Goal: Transaction & Acquisition: Purchase product/service

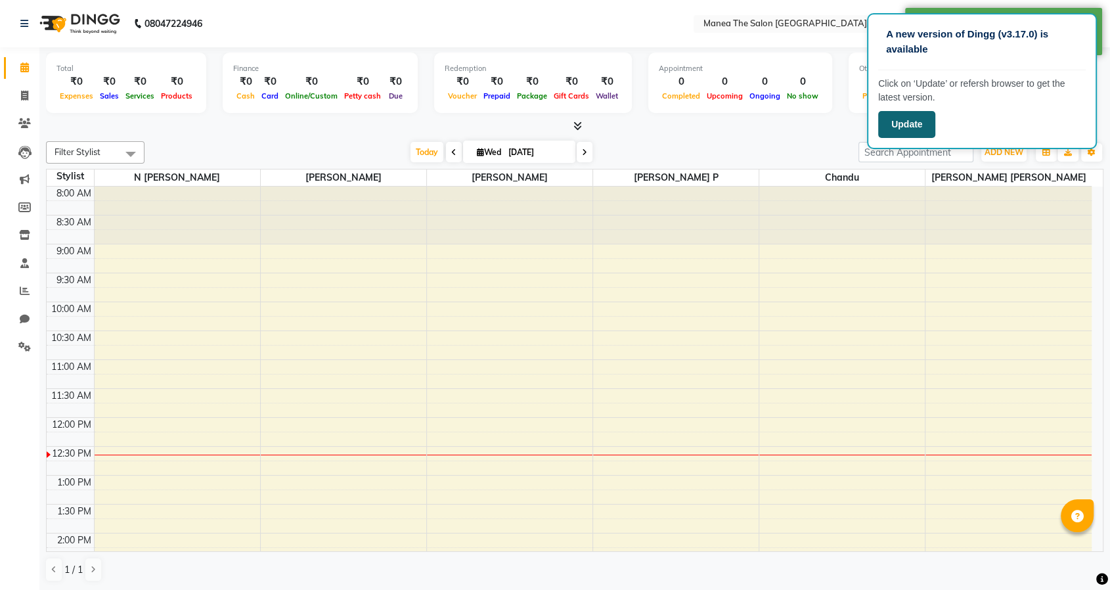
click at [917, 131] on button "Update" at bounding box center [906, 124] width 57 height 27
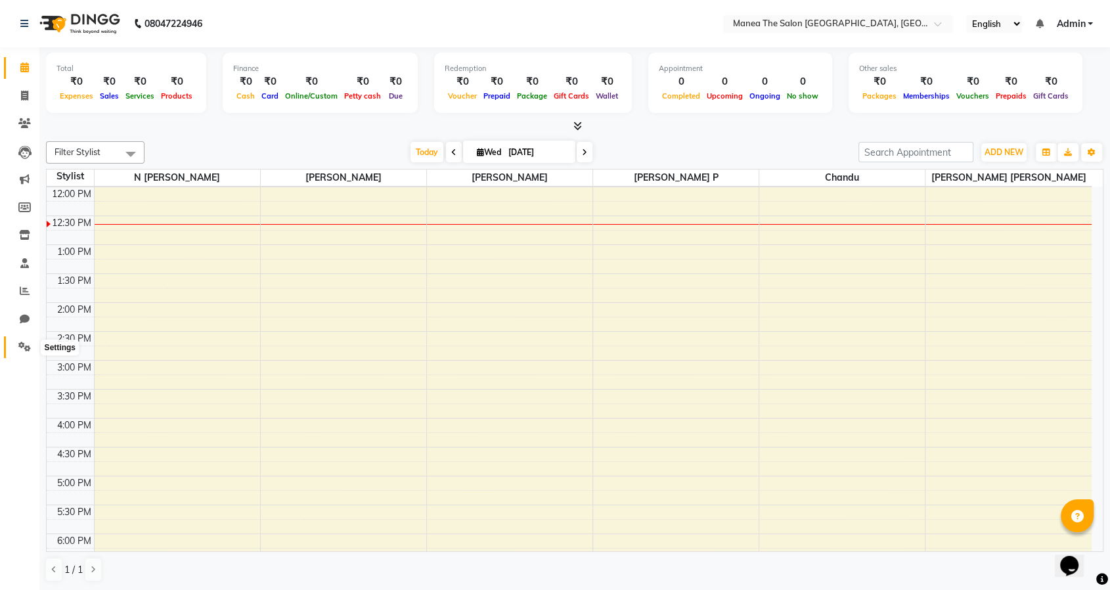
click at [17, 347] on span at bounding box center [24, 347] width 23 height 15
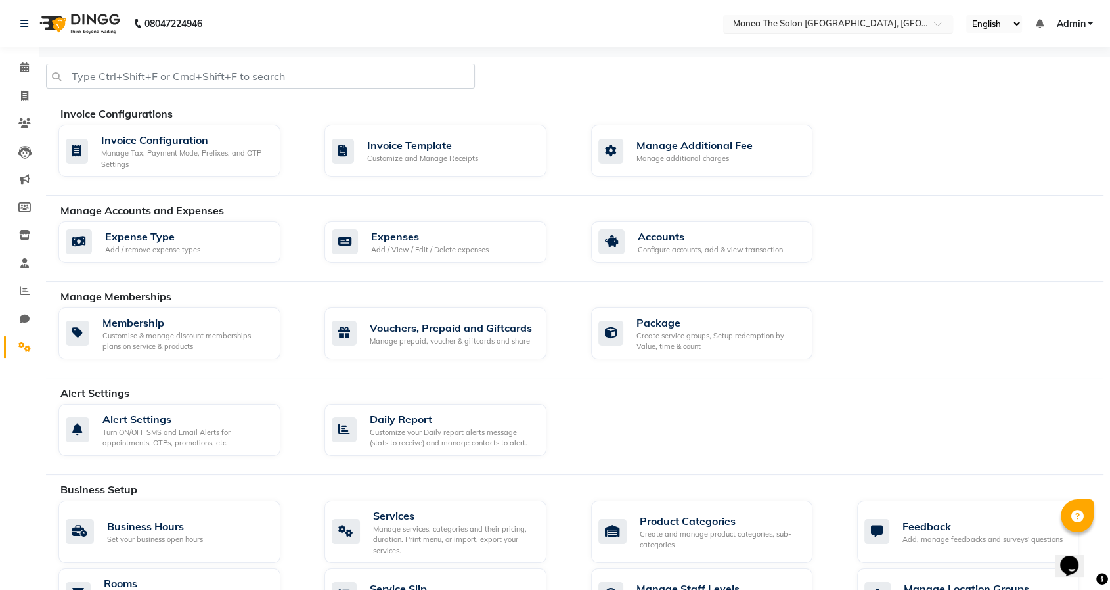
click at [834, 25] on input "text" at bounding box center [825, 24] width 190 height 13
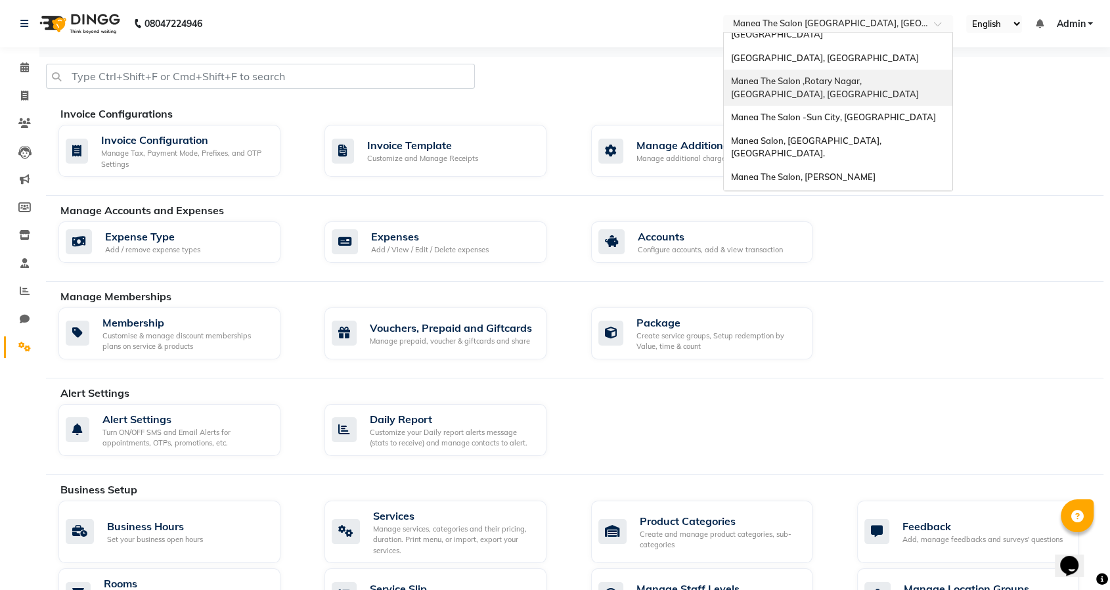
scroll to position [365, 0]
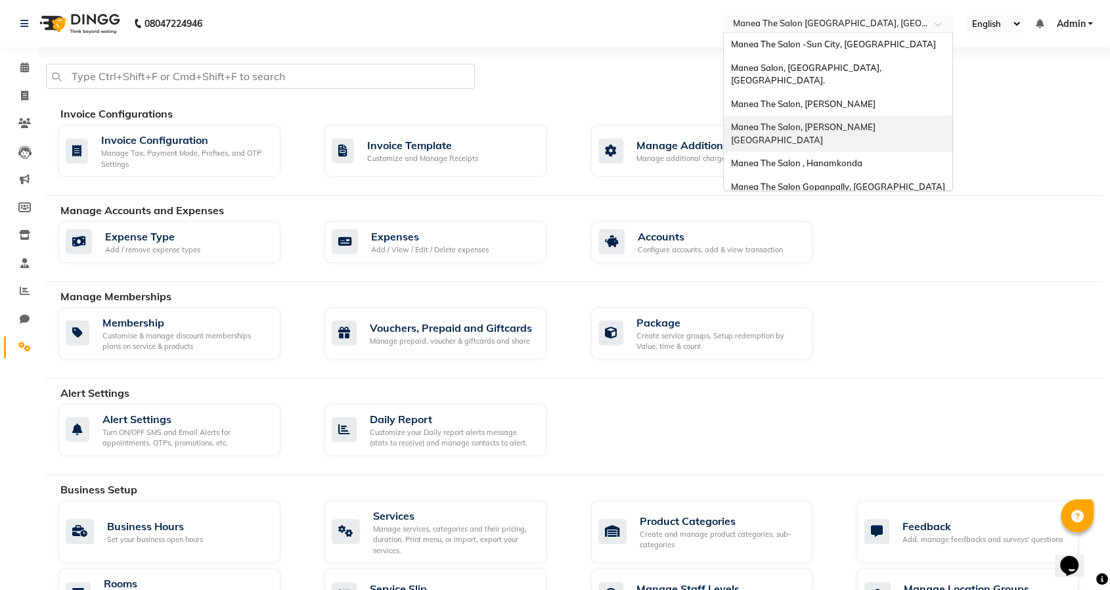
click at [838, 122] on span "Manea The Salon, [PERSON_NAME][GEOGRAPHIC_DATA]" at bounding box center [802, 134] width 145 height 24
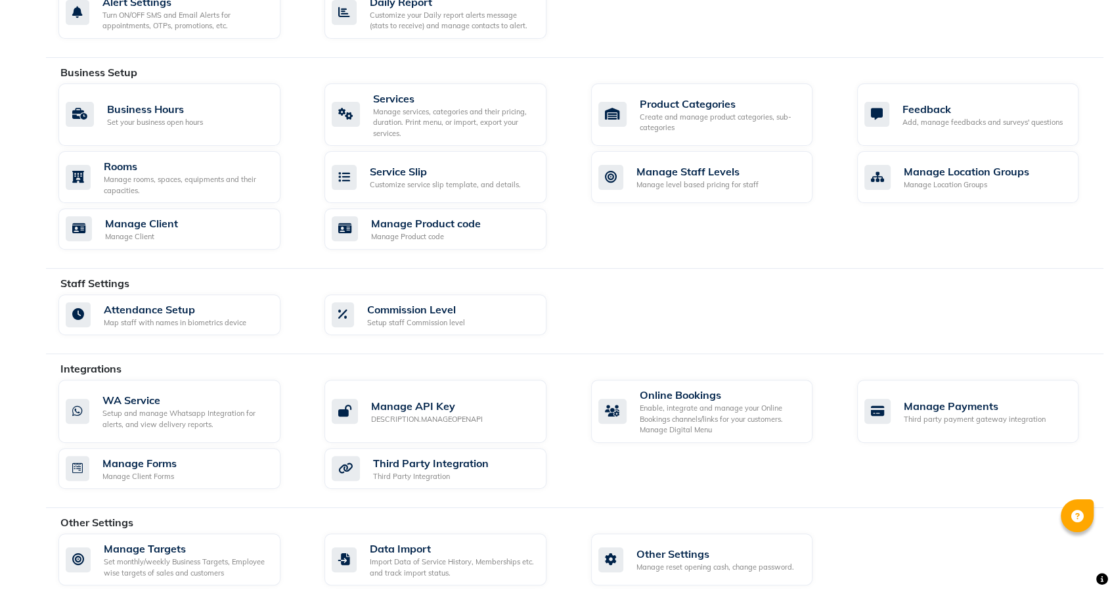
scroll to position [429, 0]
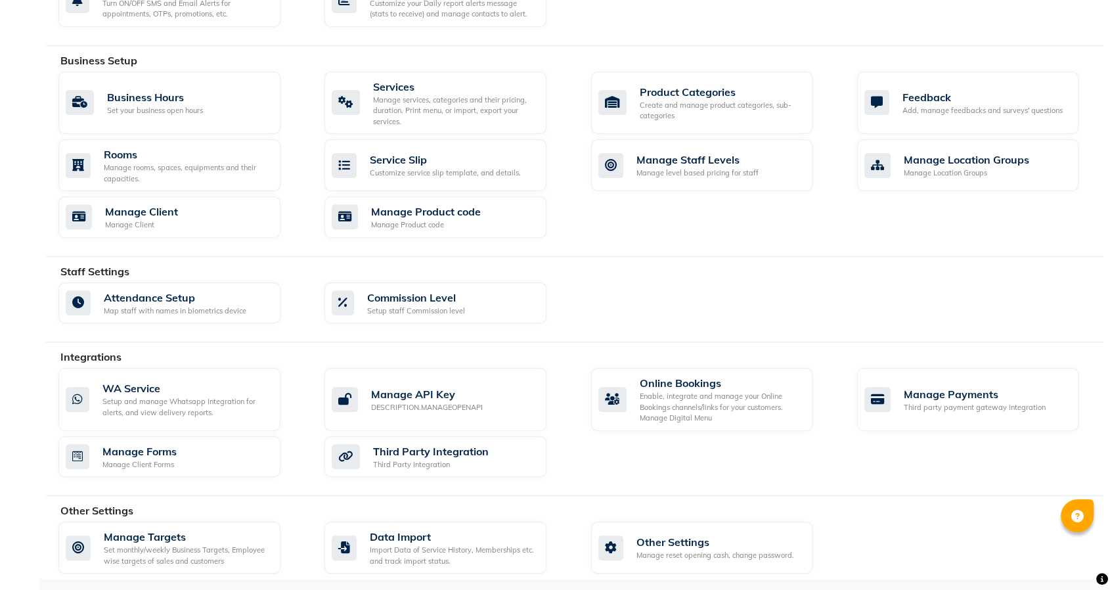
select select "en"
click at [420, 98] on div "Manage services, categories and their pricing, duration. Print menu, or import,…" at bounding box center [454, 111] width 163 height 33
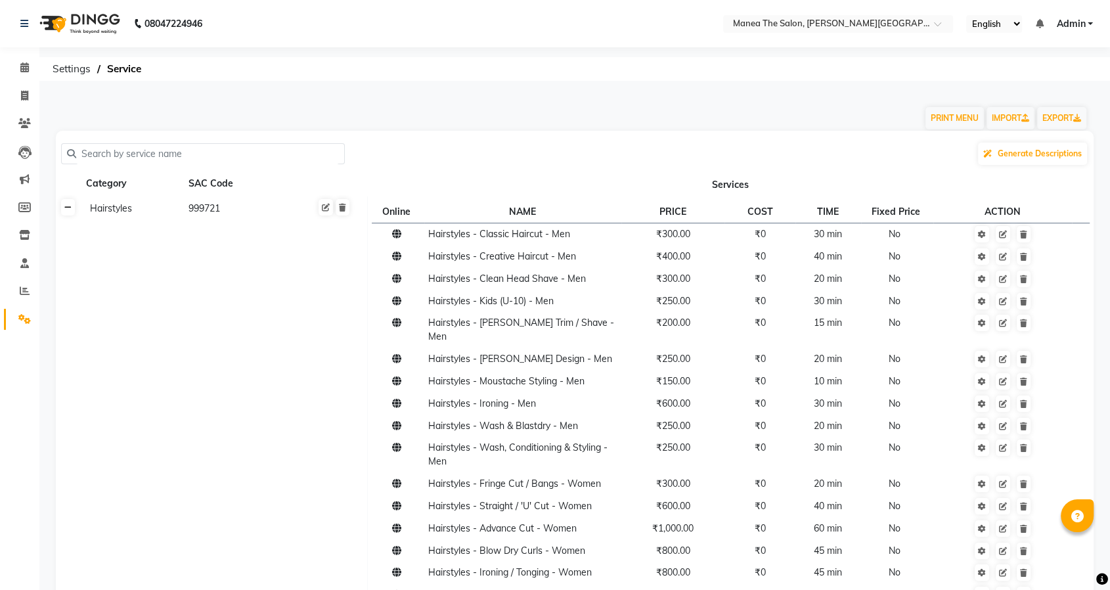
click at [69, 208] on icon at bounding box center [67, 208] width 7 height 8
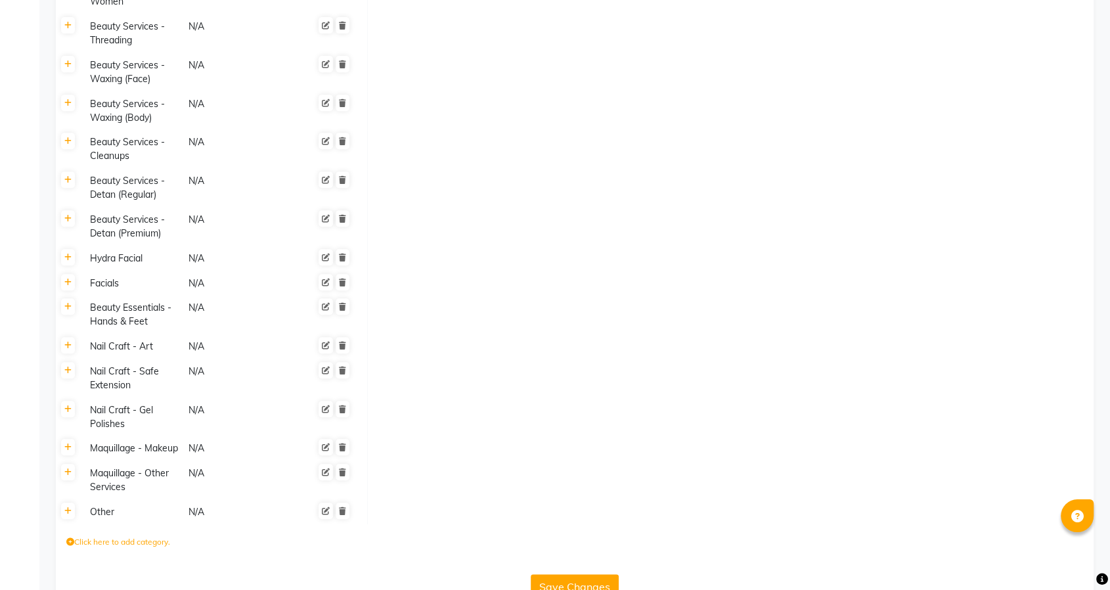
scroll to position [7, 0]
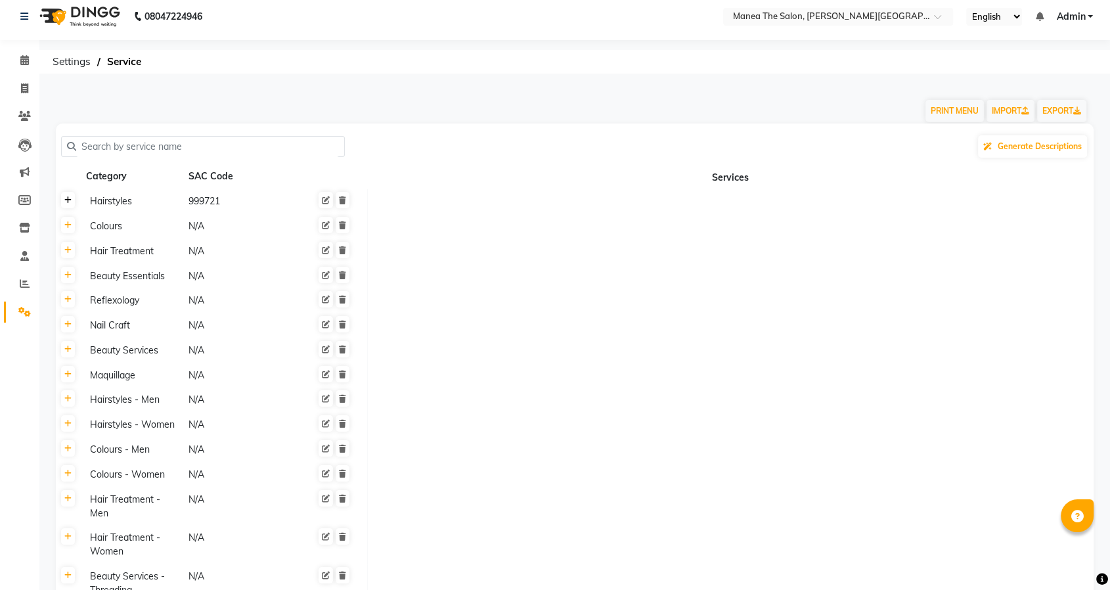
click at [67, 196] on icon at bounding box center [67, 200] width 7 height 8
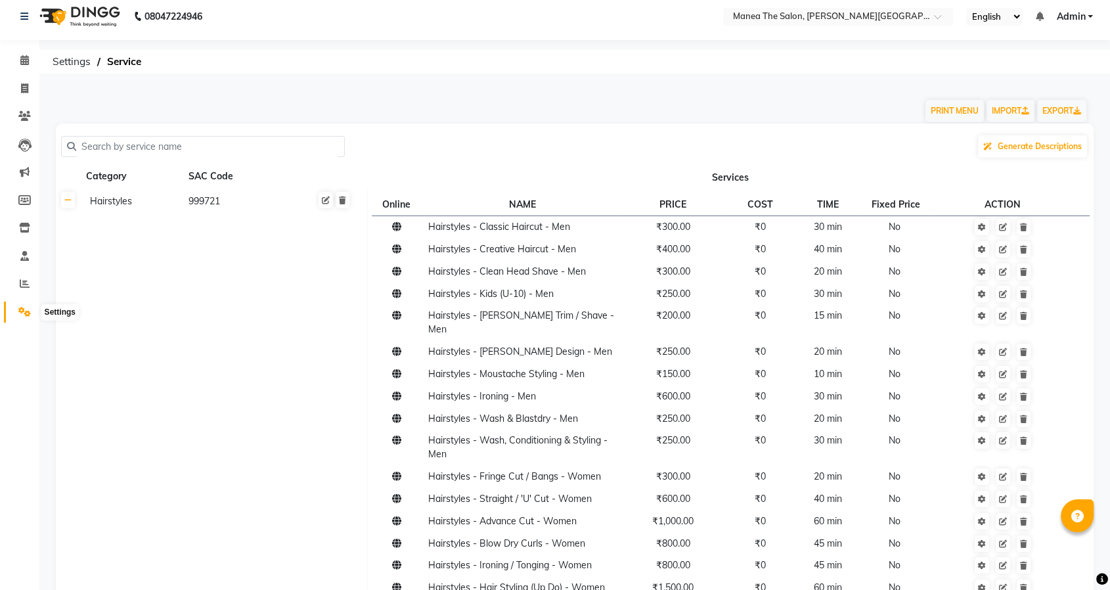
click at [23, 313] on icon at bounding box center [24, 312] width 12 height 10
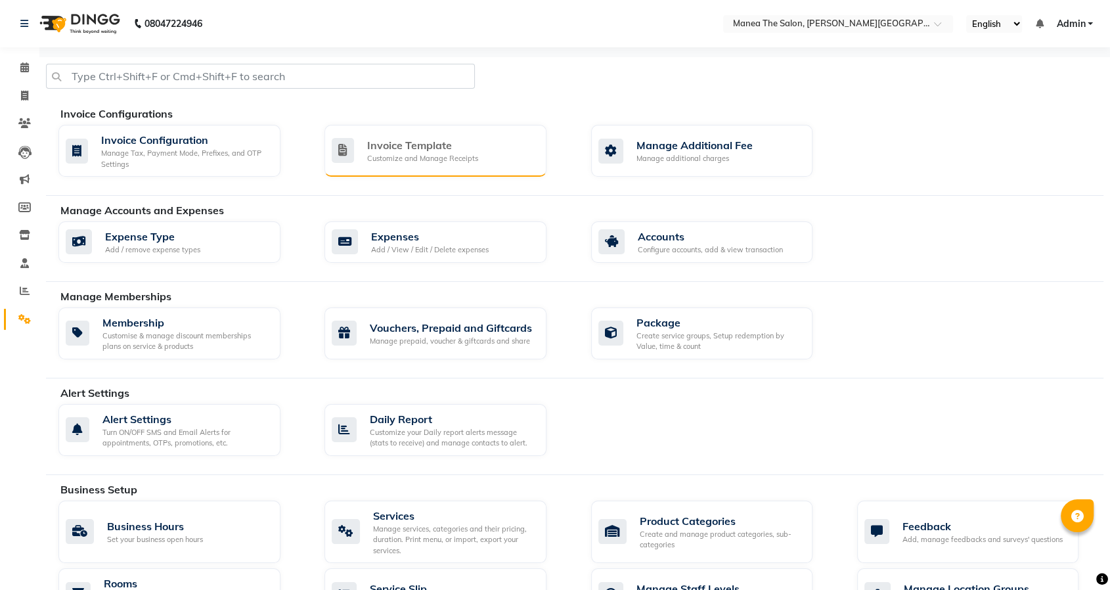
click at [410, 145] on div "Invoice Template" at bounding box center [422, 145] width 111 height 16
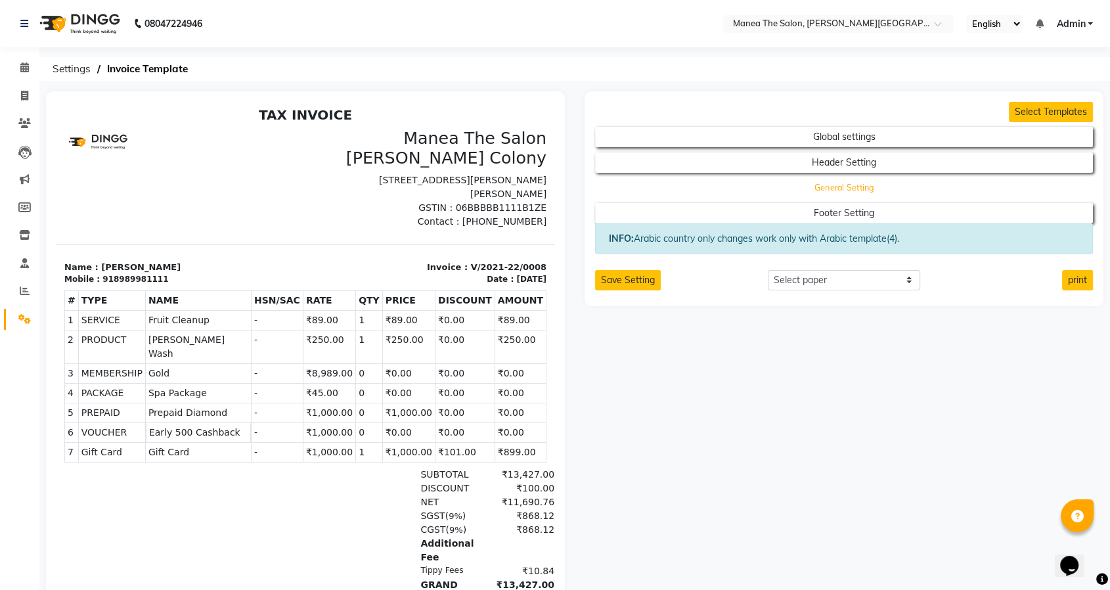
click at [837, 190] on button "General Setting" at bounding box center [844, 188] width 448 height 18
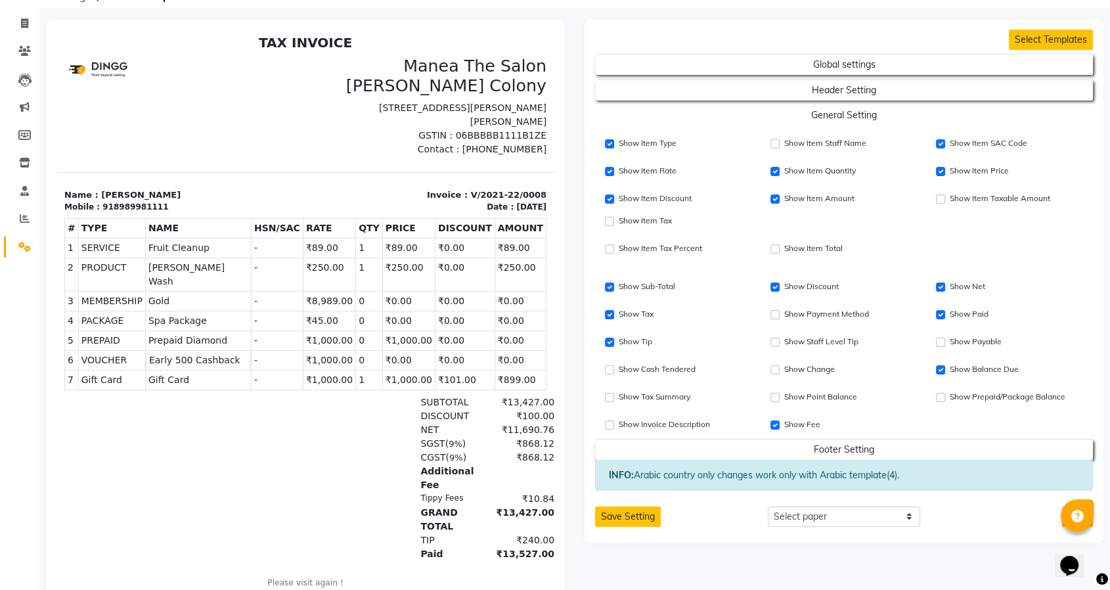
scroll to position [127, 0]
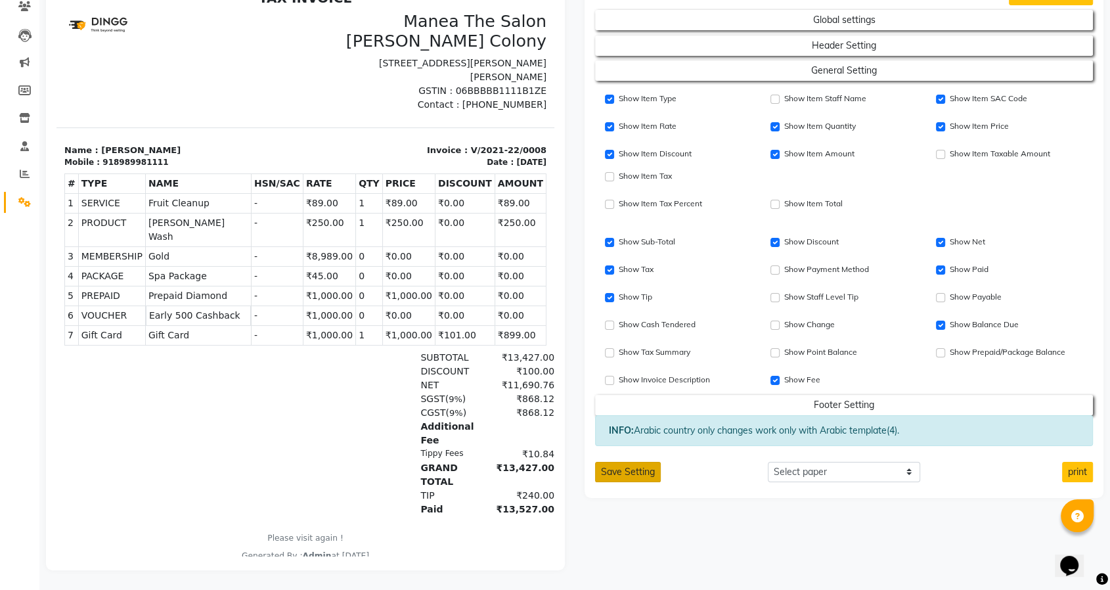
click at [620, 462] on button "Save Setting" at bounding box center [628, 472] width 66 height 20
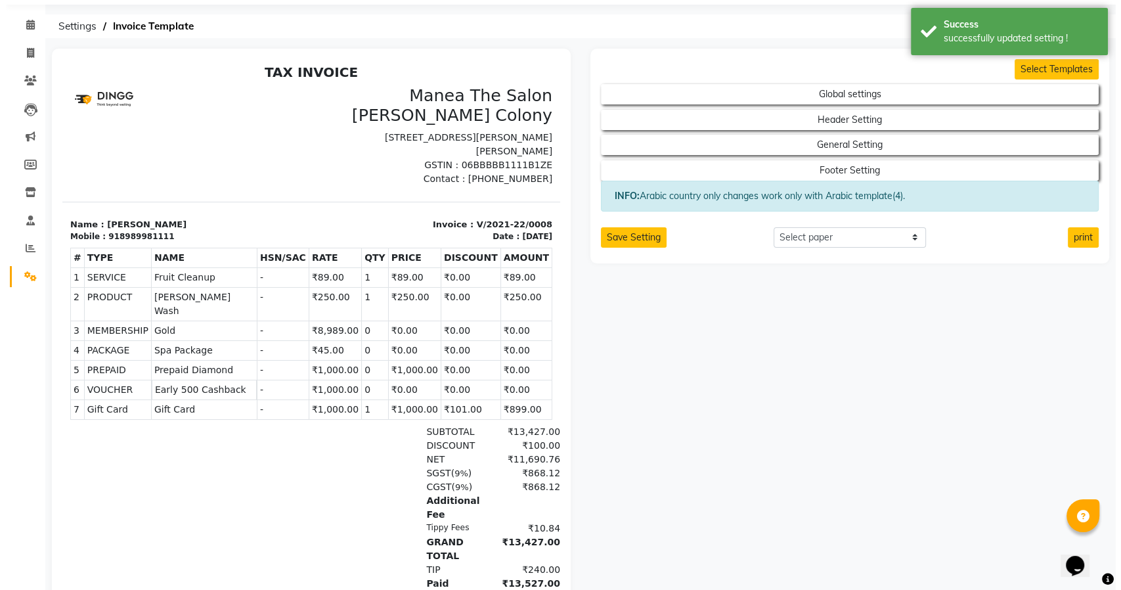
scroll to position [0, 0]
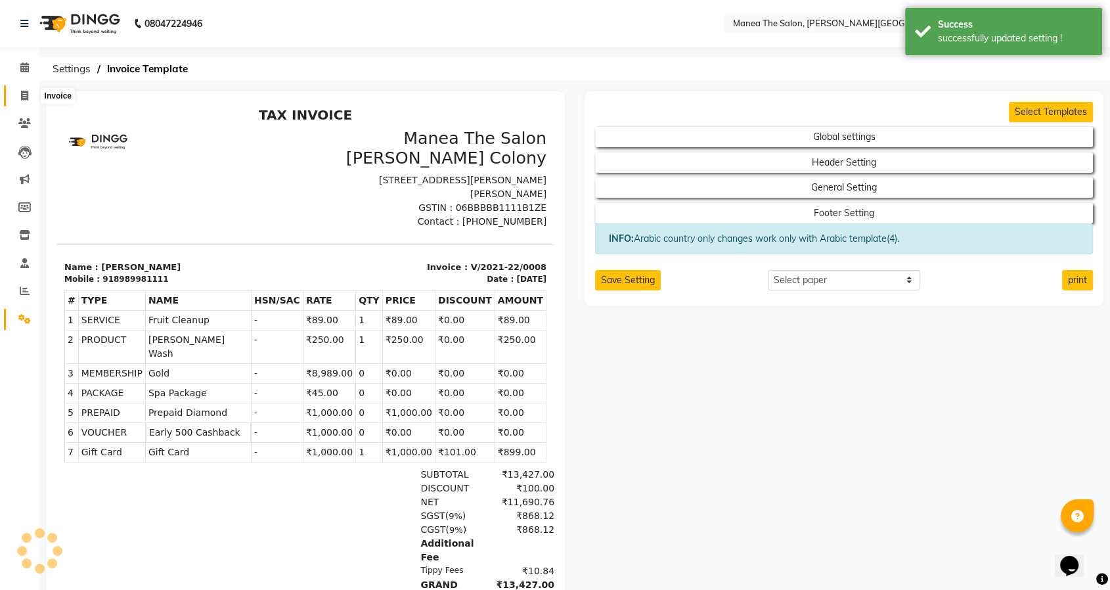
click at [21, 91] on icon at bounding box center [24, 96] width 7 height 10
select select "service"
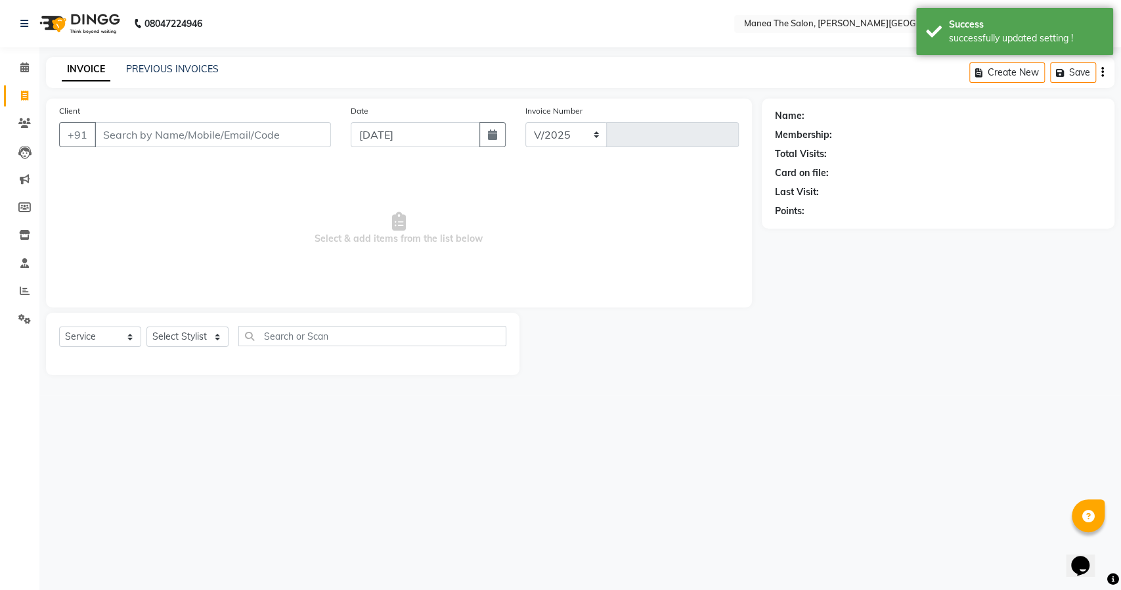
select select "8762"
type input "0062"
click at [30, 121] on icon at bounding box center [24, 123] width 12 height 10
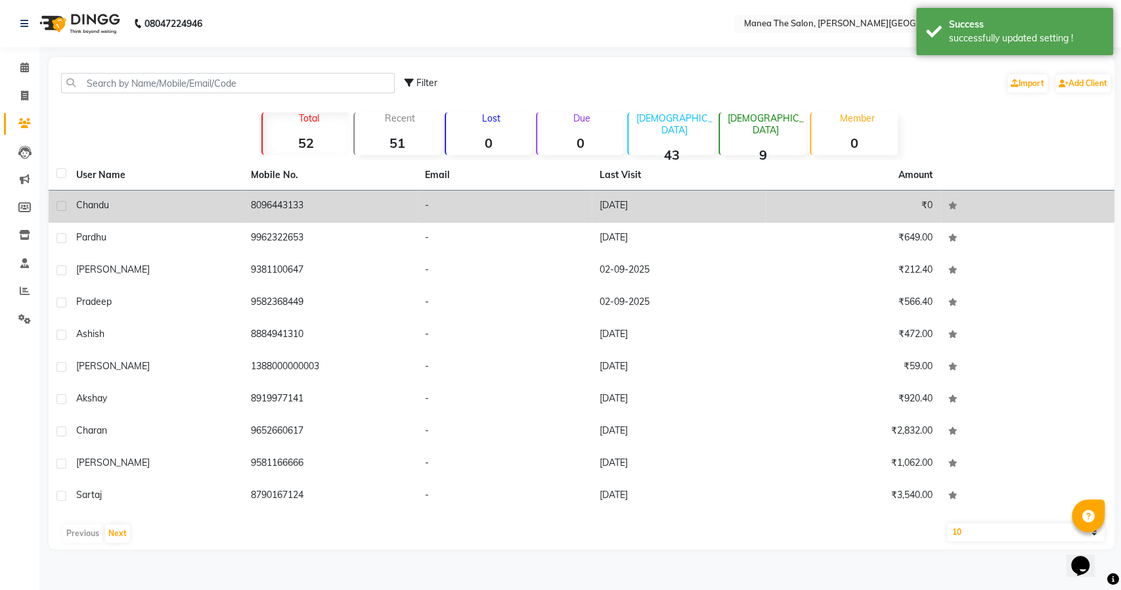
click at [125, 200] on div "Chandu" at bounding box center [155, 205] width 159 height 14
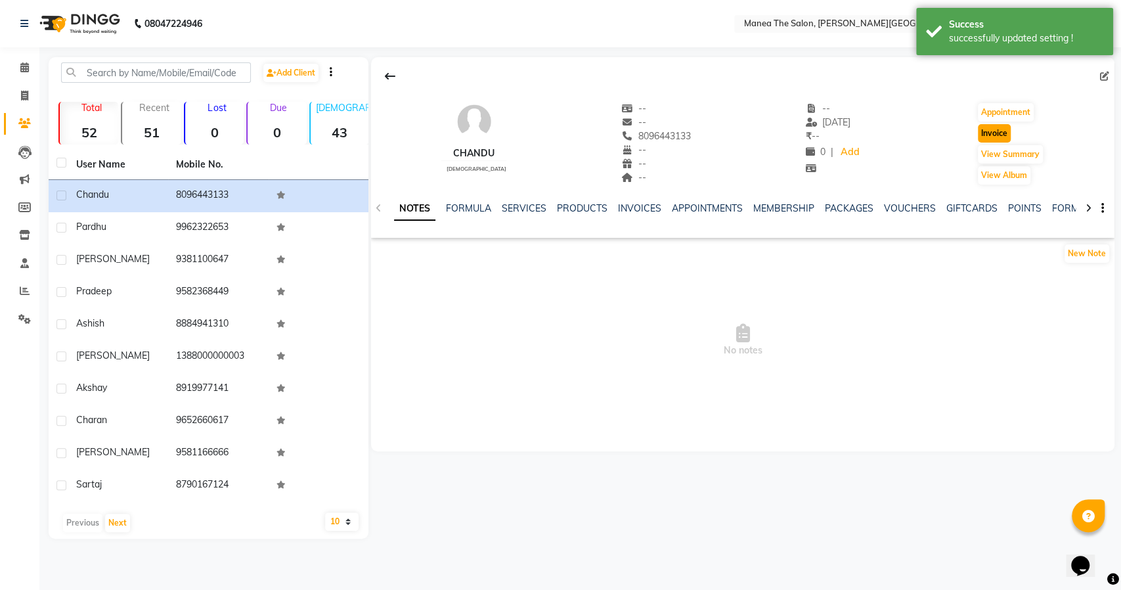
click at [993, 135] on button "Invoice" at bounding box center [994, 133] width 33 height 18
select select "service"
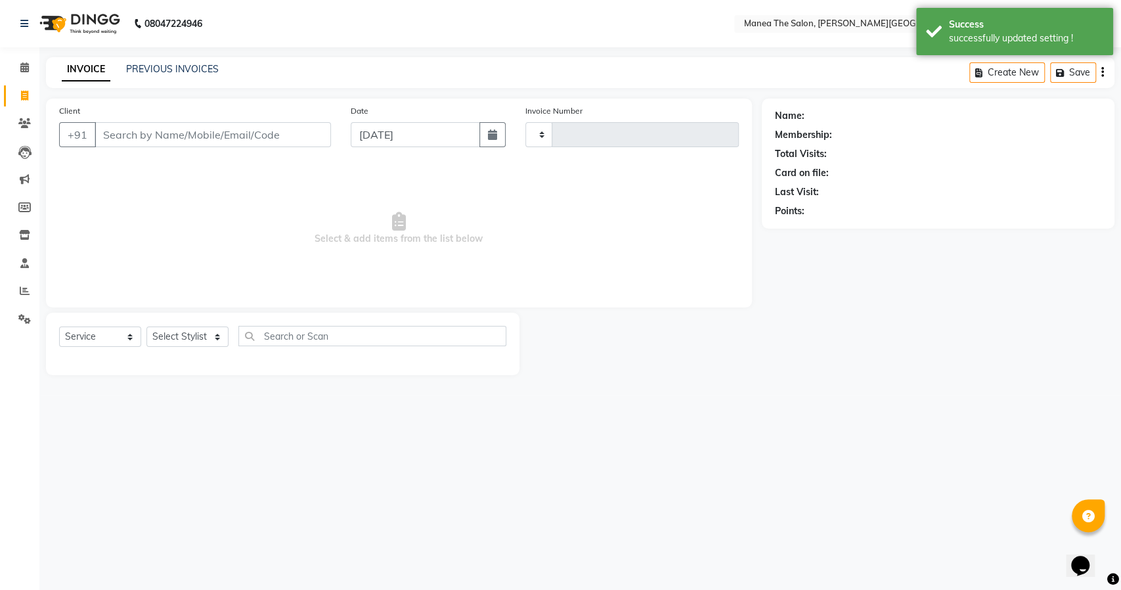
type input "0062"
select select "8762"
type input "8096443133"
drag, startPoint x: 194, startPoint y: 330, endPoint x: 187, endPoint y: 343, distance: 14.7
click at [194, 330] on select "Select Stylist Akshitha Irfan Naresh Nikhitha Prasanna Sonu Nigam Zubhair" at bounding box center [187, 336] width 82 height 20
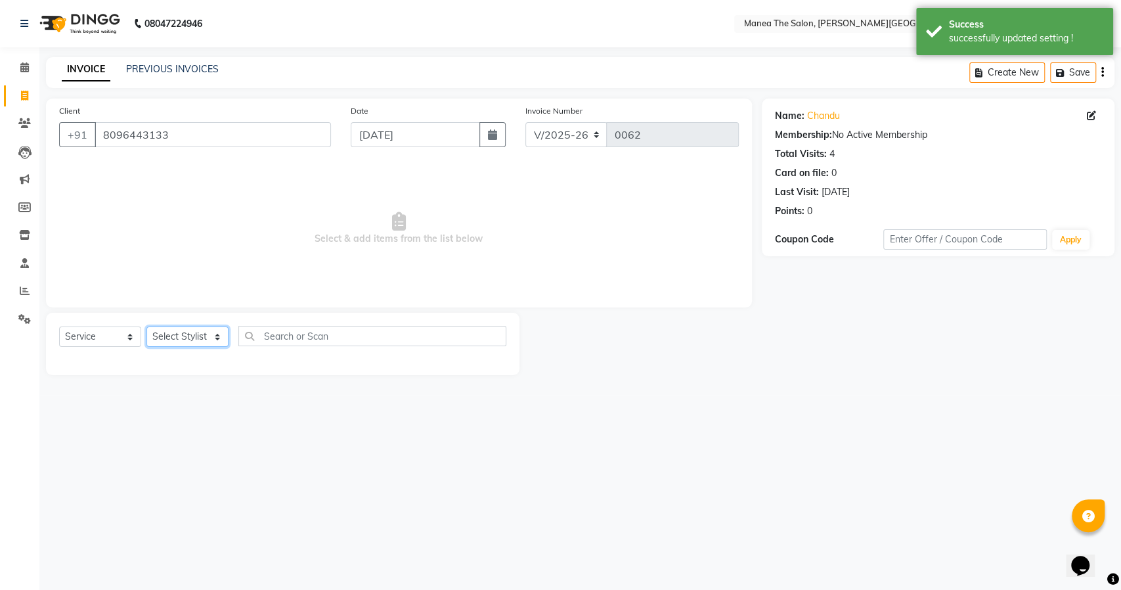
select select "89488"
click at [146, 326] on select "Select Stylist Akshitha Irfan Naresh Nikhitha Prasanna Sonu Nigam Zubhair" at bounding box center [187, 336] width 82 height 20
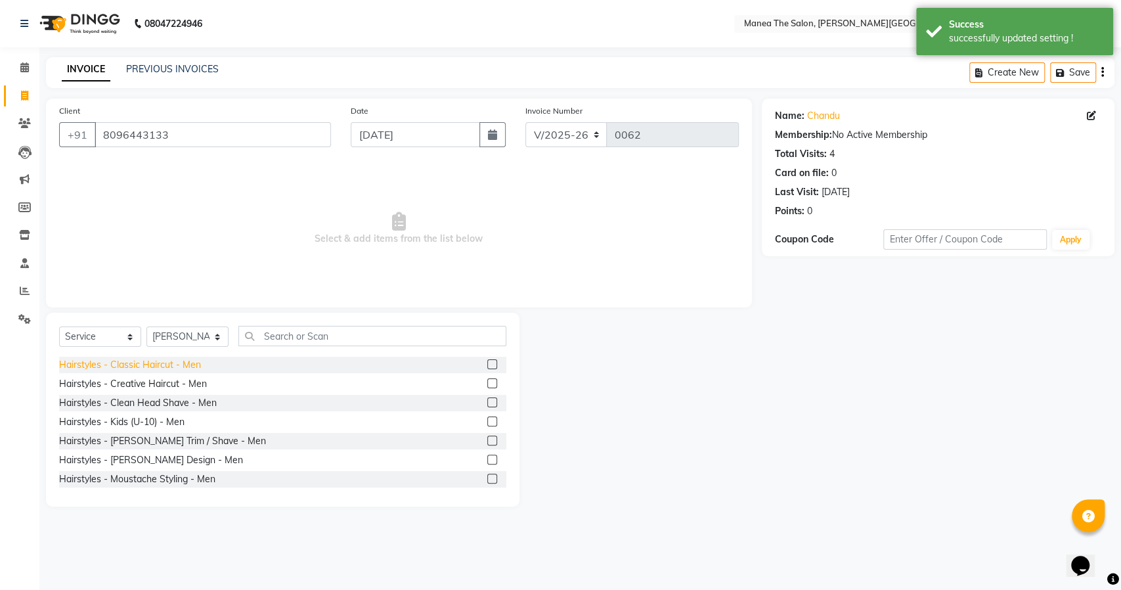
click at [173, 367] on div "Hairstyles - Classic Haircut - Men" at bounding box center [130, 365] width 142 height 14
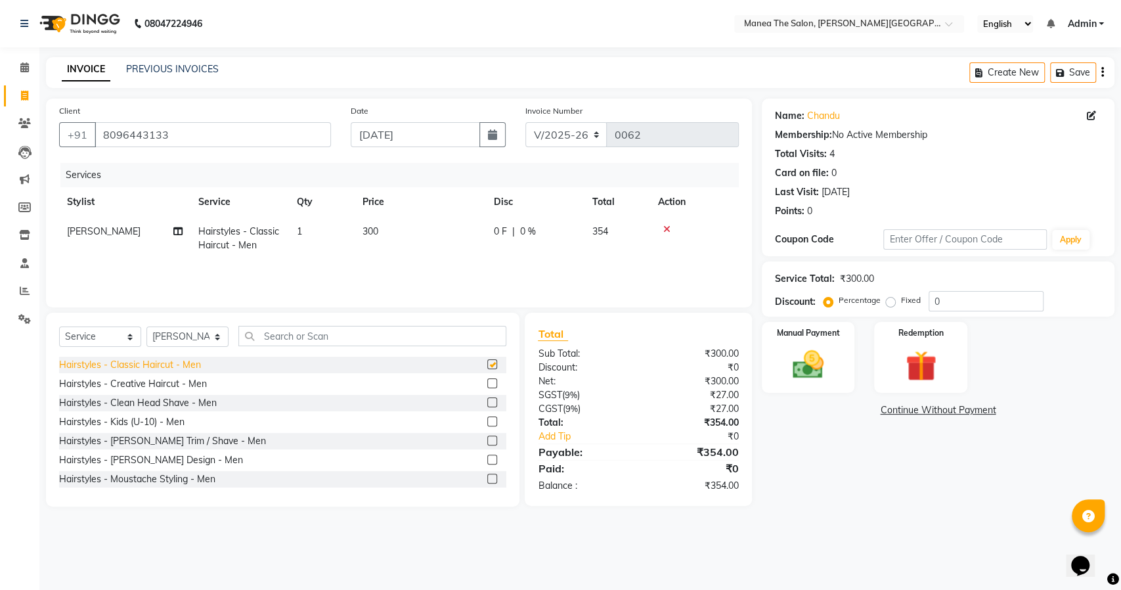
checkbox input "false"
click at [799, 360] on img at bounding box center [808, 364] width 52 height 37
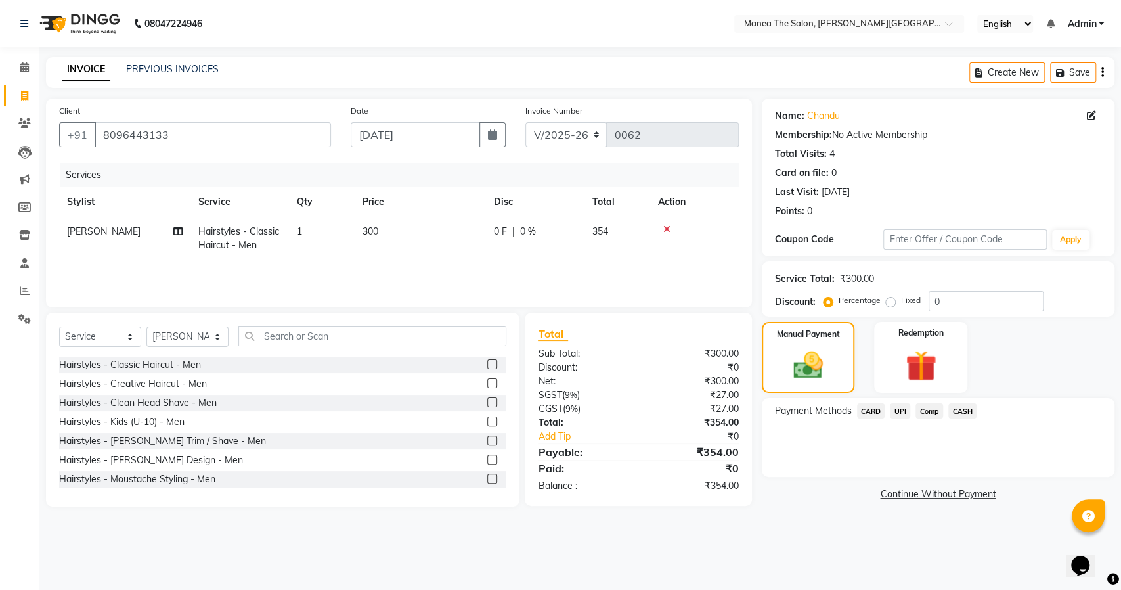
click at [903, 409] on span "UPI" at bounding box center [900, 410] width 20 height 15
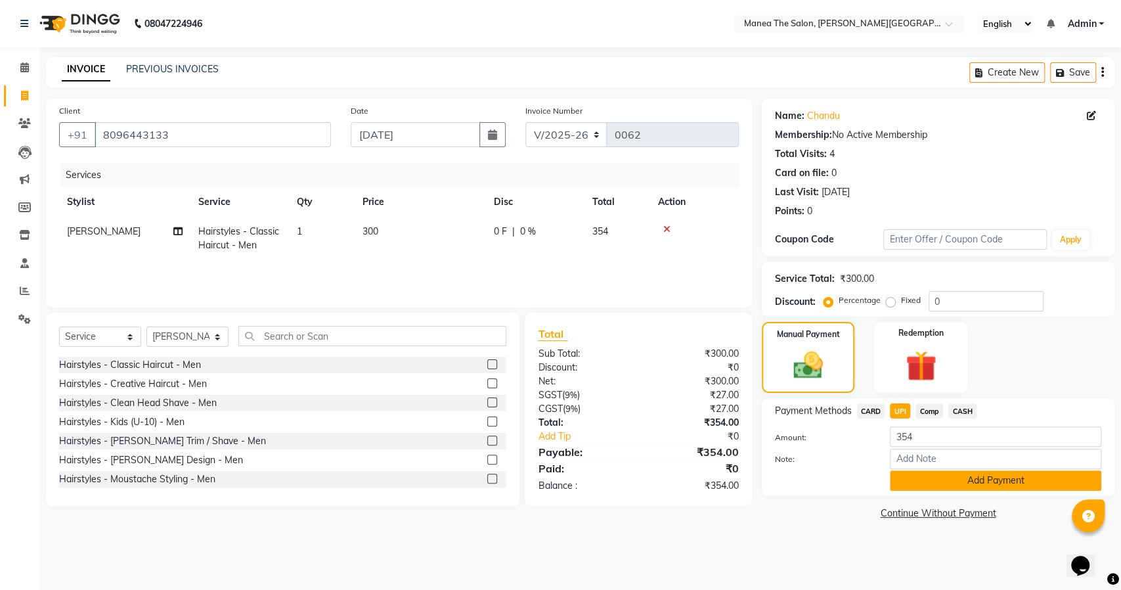
click at [919, 475] on button "Add Payment" at bounding box center [996, 480] width 212 height 20
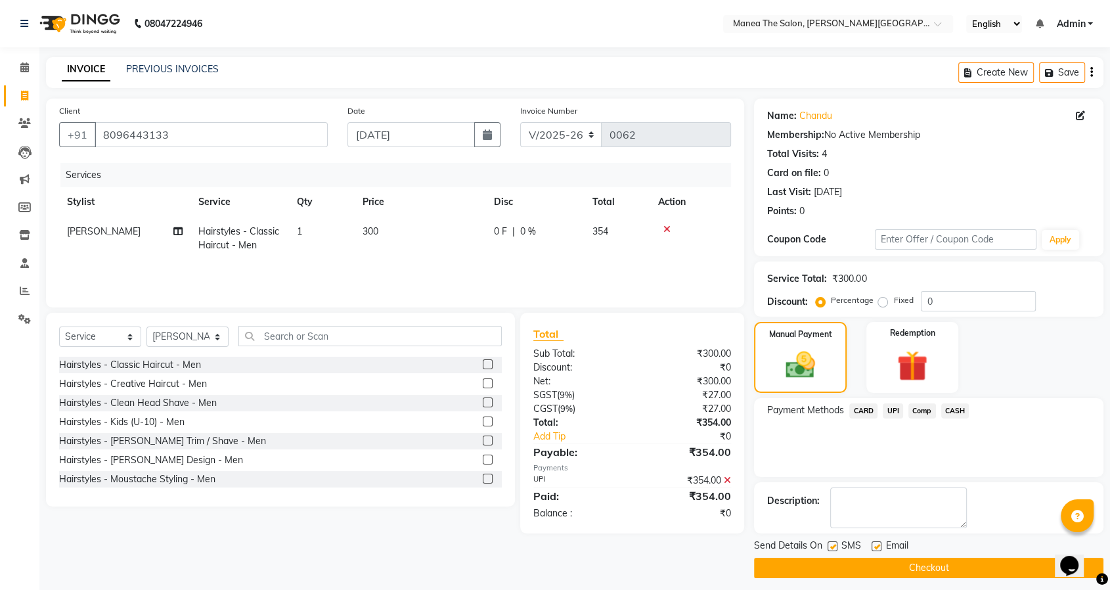
click at [828, 547] on label at bounding box center [833, 546] width 10 height 10
click at [828, 547] on input "checkbox" at bounding box center [832, 547] width 9 height 9
checkbox input "false"
click at [874, 541] on label at bounding box center [877, 546] width 10 height 10
click at [874, 543] on input "checkbox" at bounding box center [876, 547] width 9 height 9
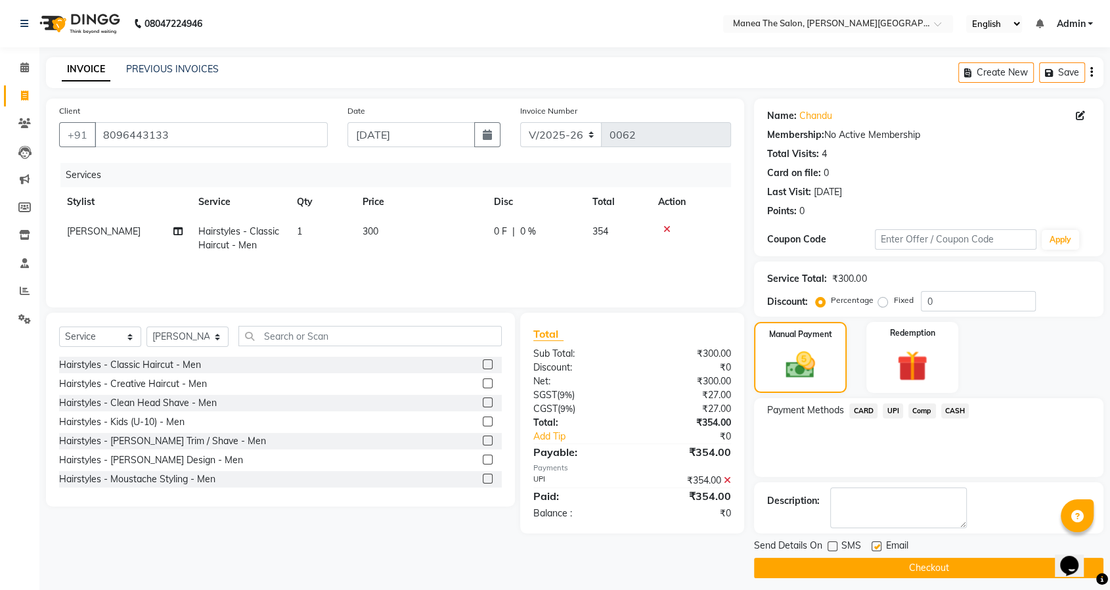
checkbox input "false"
click at [889, 570] on button "Checkout" at bounding box center [928, 568] width 349 height 20
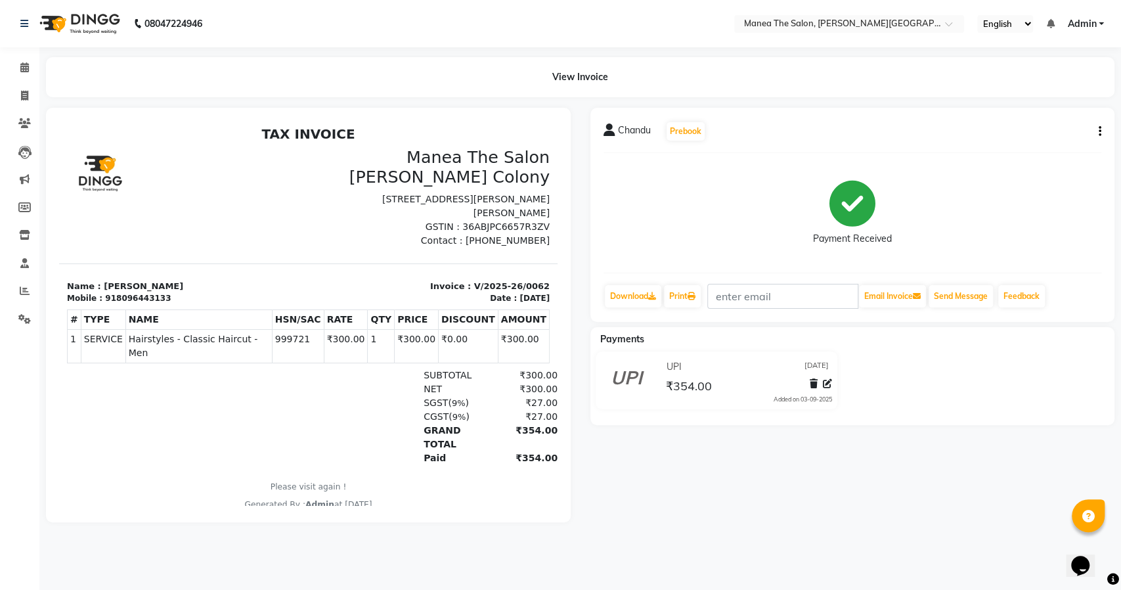
click at [1081, 24] on span "Admin" at bounding box center [1081, 24] width 29 height 14
click at [1045, 85] on link "Sign out" at bounding box center [1037, 90] width 120 height 20
